Goal: Obtain resource: Obtain resource

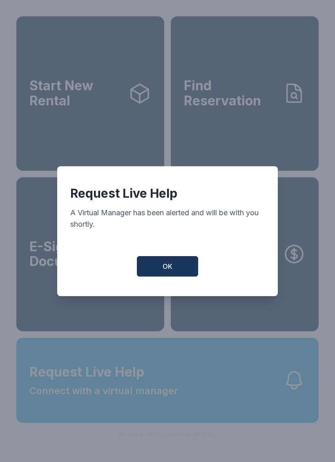
click at [170, 265] on button "OK" at bounding box center [167, 266] width 61 height 20
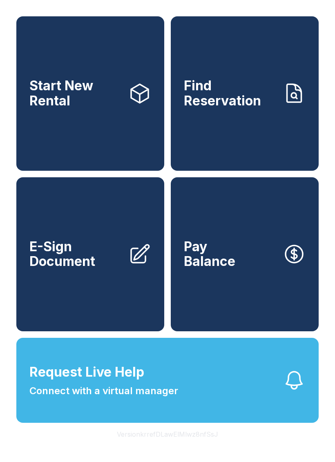
click at [175, 399] on span "Connect with a virtual manager" at bounding box center [103, 391] width 149 height 15
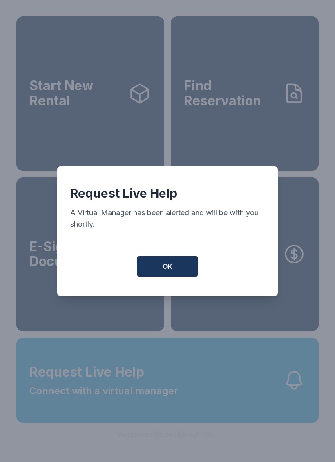
click at [189, 267] on button "OK" at bounding box center [167, 266] width 61 height 20
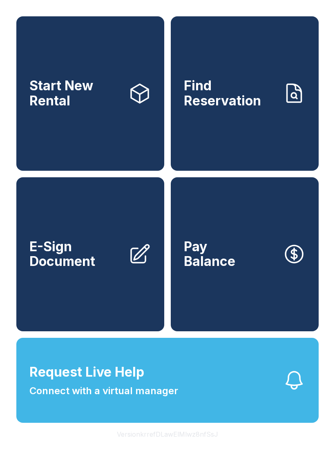
click at [233, 385] on button "Request Live Help Connect with a virtual manager" at bounding box center [167, 380] width 303 height 85
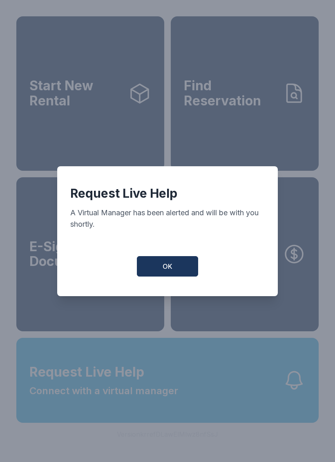
click at [188, 262] on button "OK" at bounding box center [167, 266] width 61 height 20
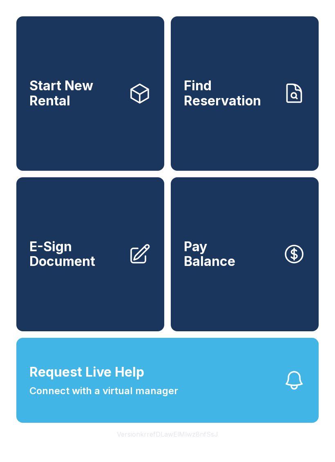
click at [128, 266] on icon at bounding box center [139, 254] width 23 height 23
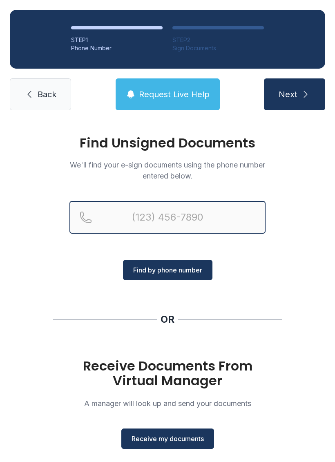
click at [143, 209] on input "Reservation phone number" at bounding box center [167, 217] width 196 height 33
type input "[PHONE_NUMBER]"
click at [294, 94] on button "Next" at bounding box center [294, 94] width 61 height 32
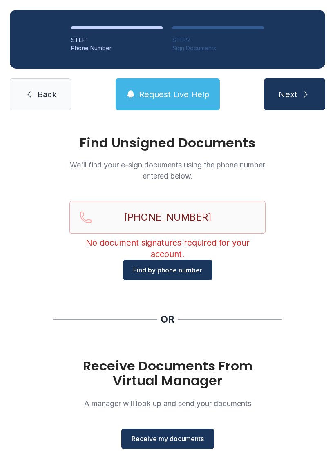
click at [180, 270] on span "Find by phone number" at bounding box center [167, 270] width 69 height 10
click at [193, 435] on span "Receive my documents" at bounding box center [168, 439] width 72 height 10
